Goal: Download file/media

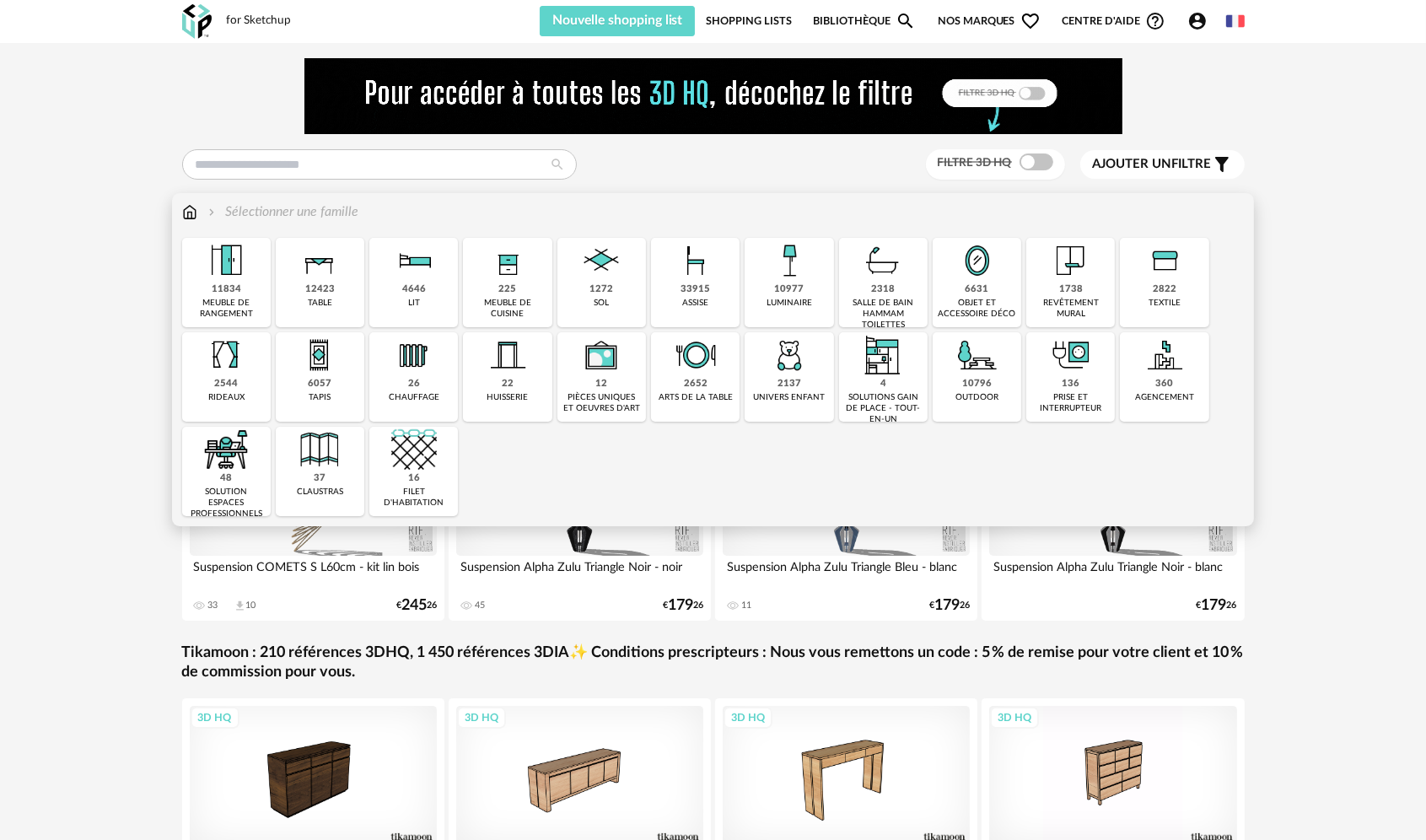
click at [322, 300] on div "table" at bounding box center [320, 302] width 24 height 11
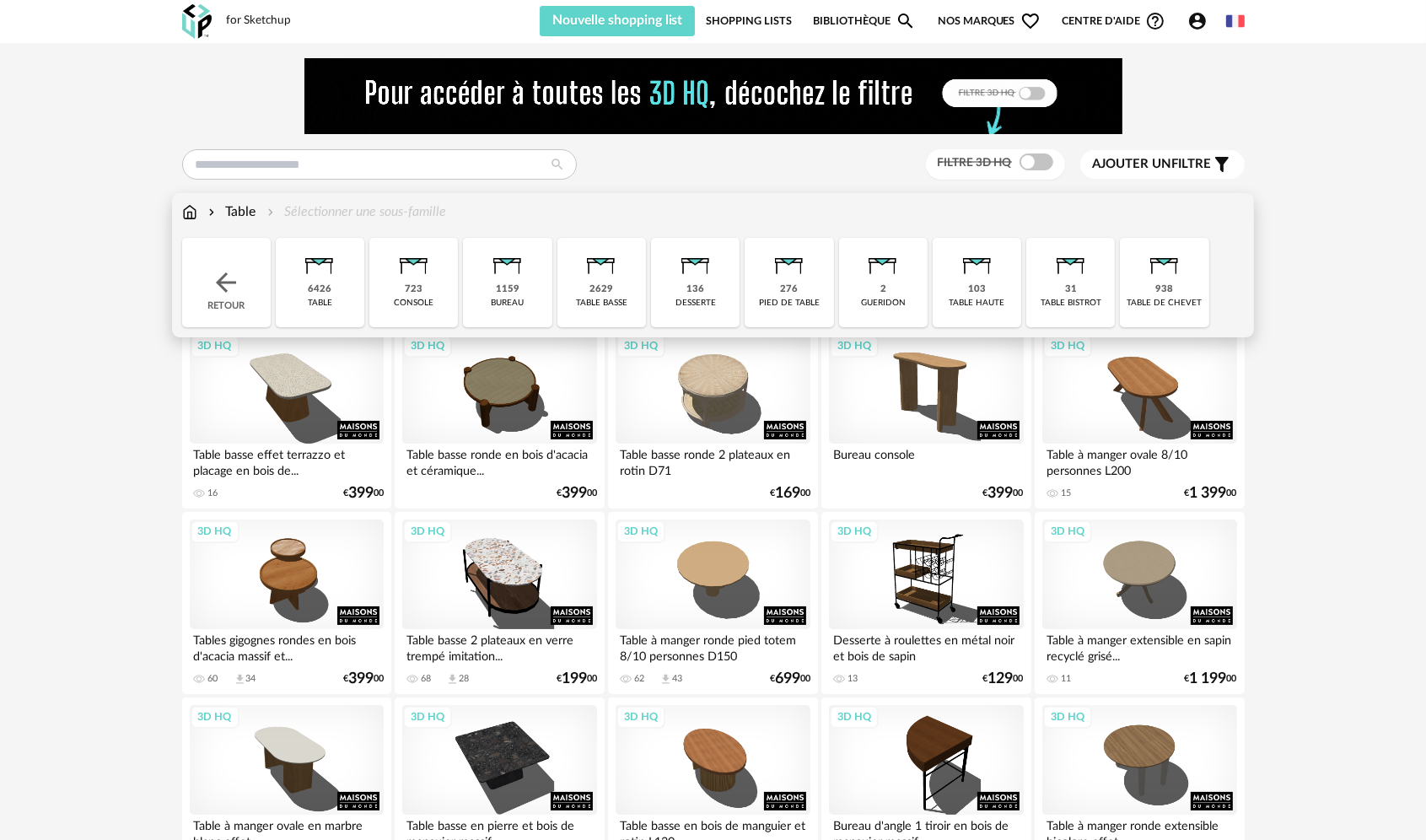
click at [325, 280] on img at bounding box center [319, 260] width 45 height 45
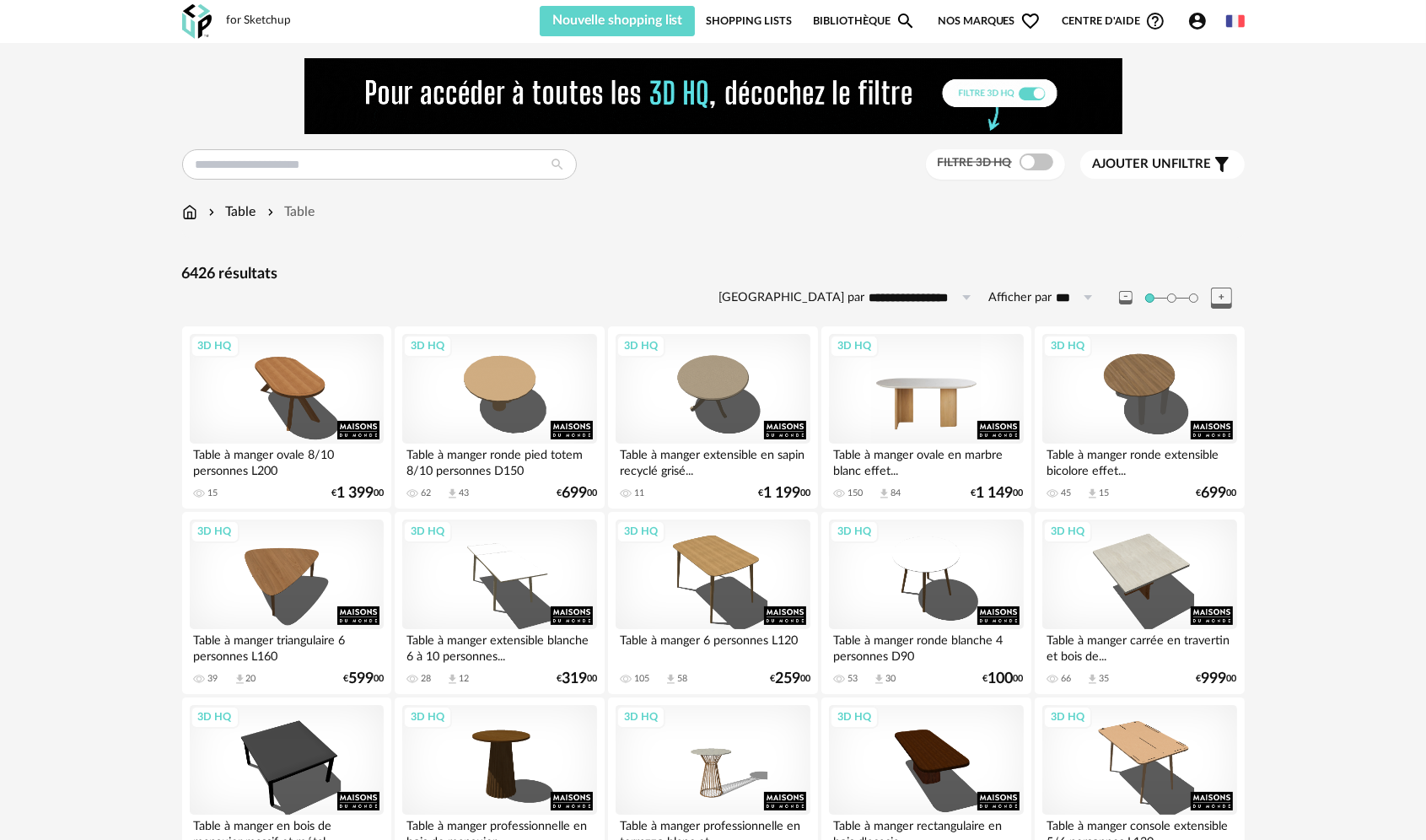
click at [941, 423] on div "3D HQ" at bounding box center [926, 389] width 194 height 110
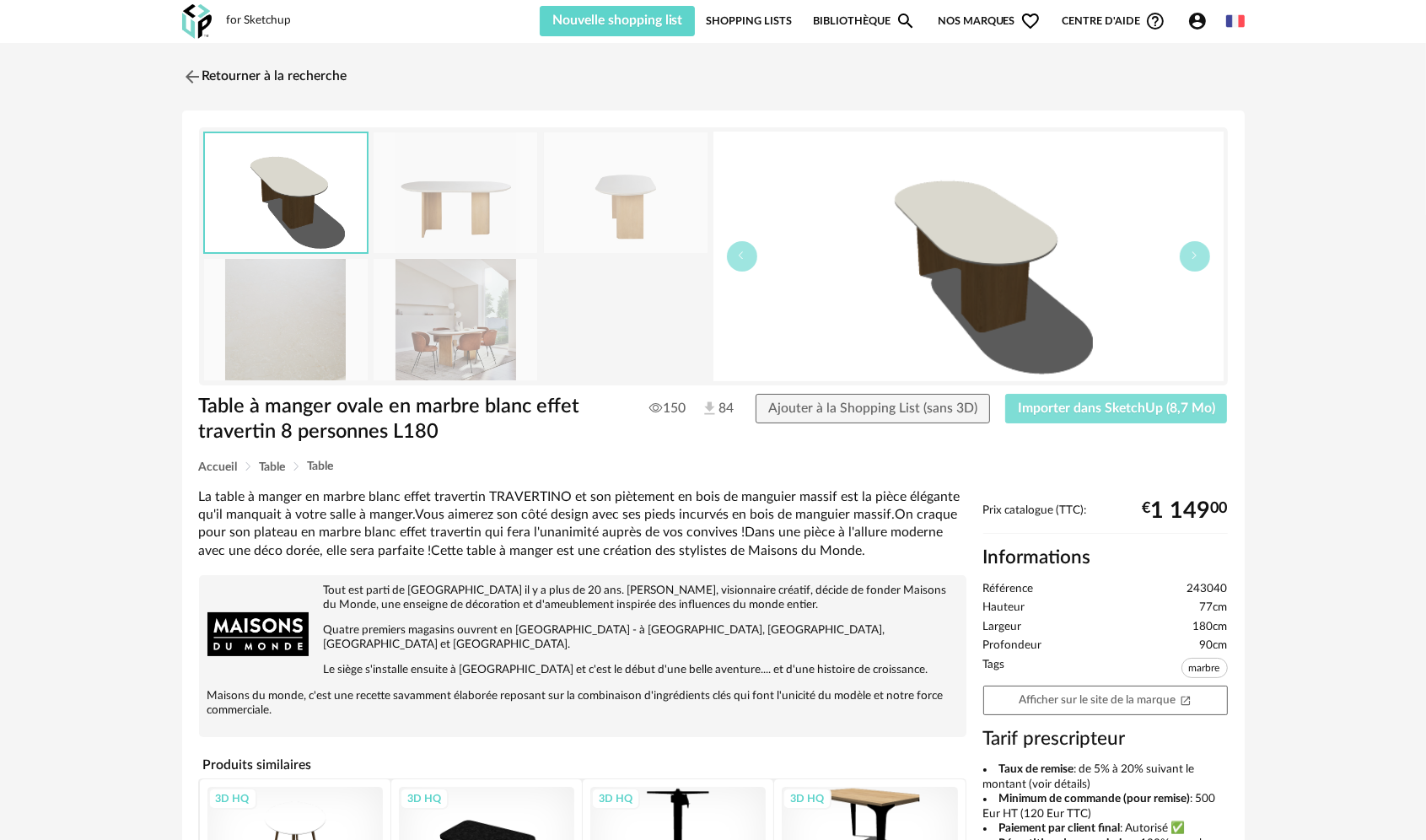
click at [1059, 412] on span "Importer dans SketchUp (8,7 Mo)" at bounding box center [1116, 408] width 197 height 14
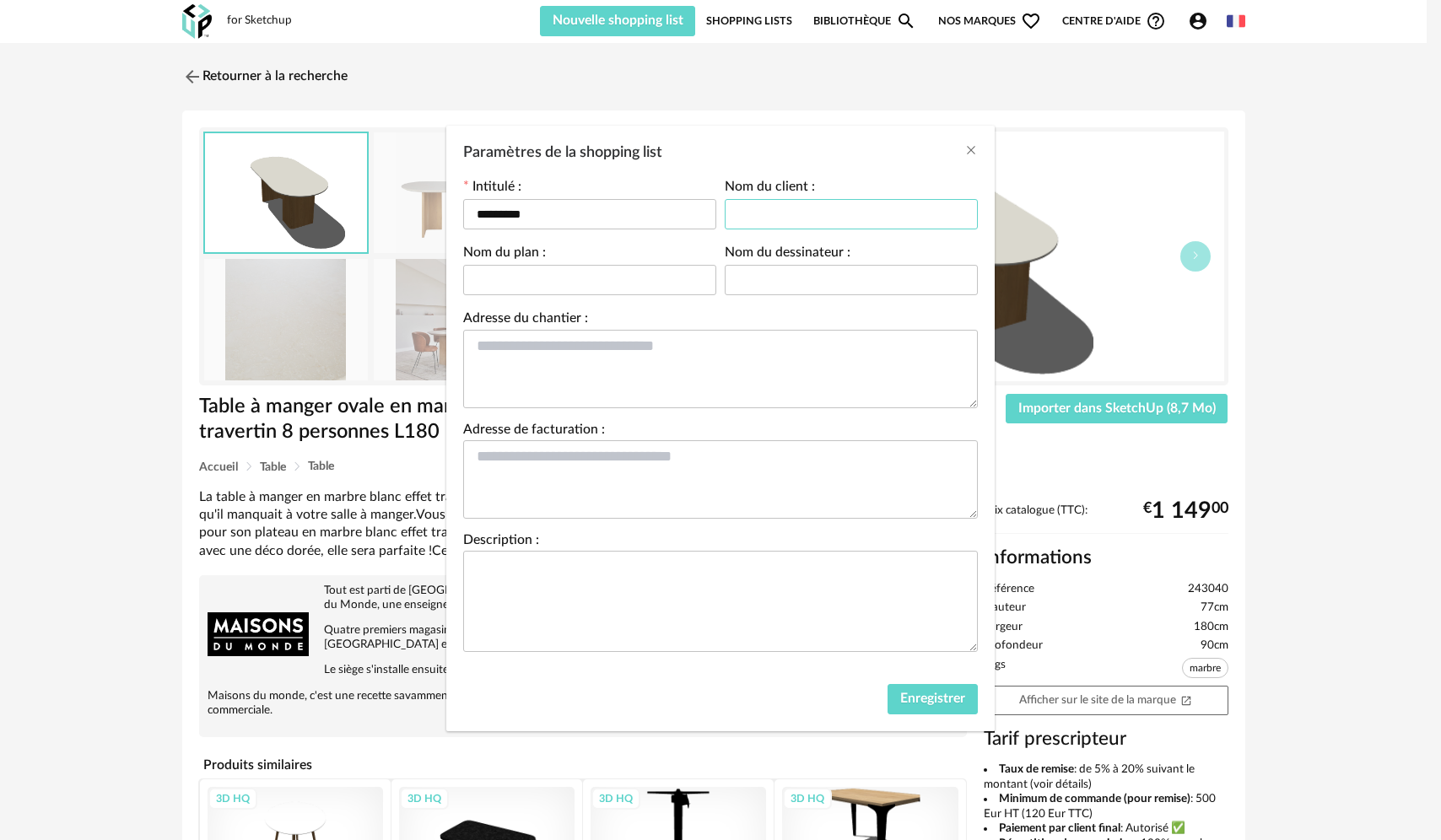
click at [767, 209] on input "Paramètres de la shopping list" at bounding box center [851, 213] width 253 height 30
type input "*********"
click at [930, 698] on span "Enregistrer" at bounding box center [932, 698] width 65 height 14
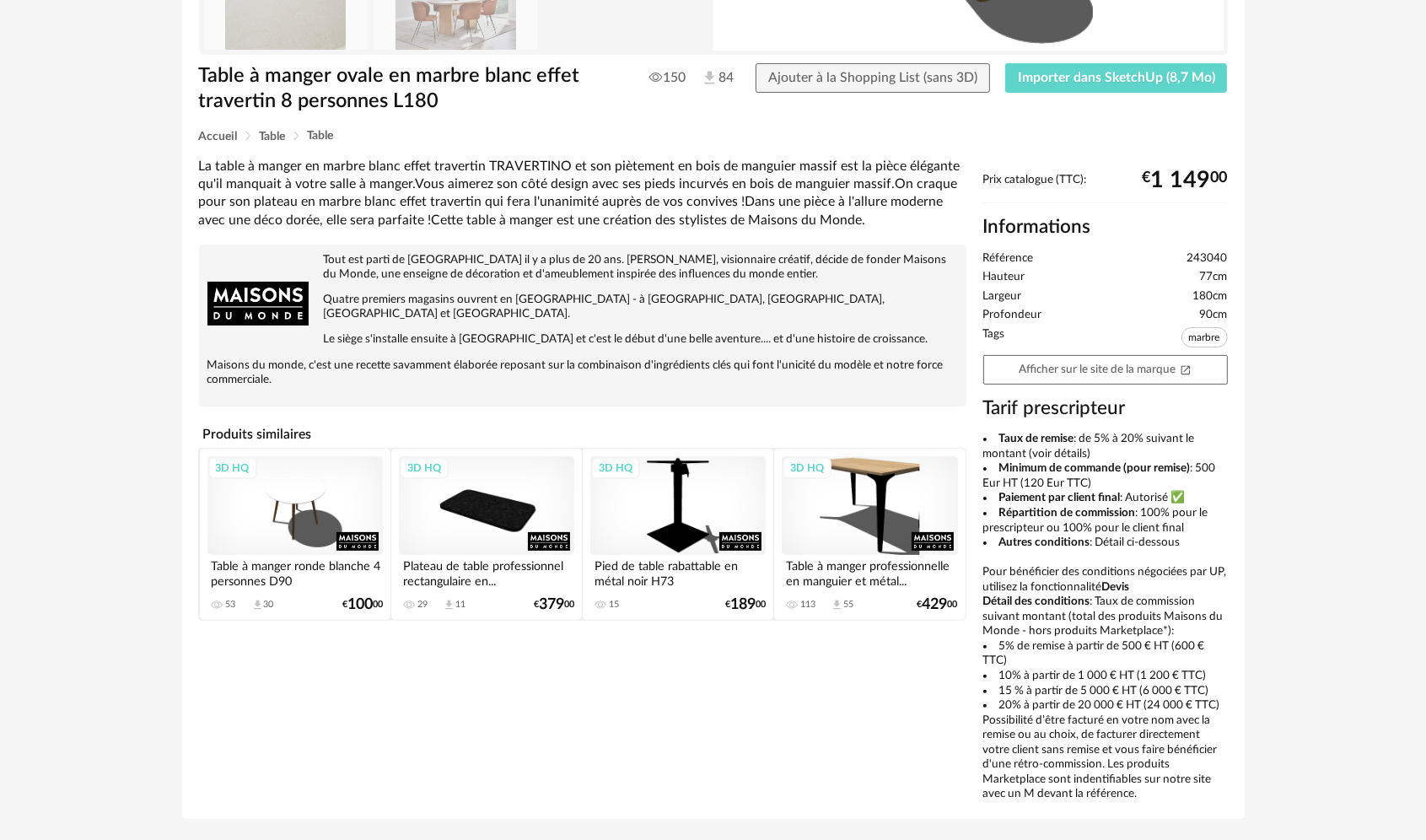
scroll to position [337, 0]
